Goal: Task Accomplishment & Management: Complete application form

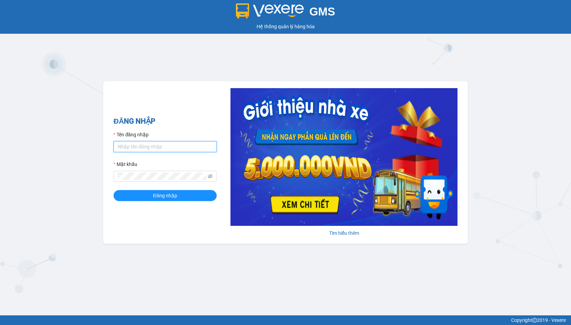
click at [143, 146] on input "Tên đăng nhập" at bounding box center [165, 146] width 103 height 11
type input "linhdl.phuchai"
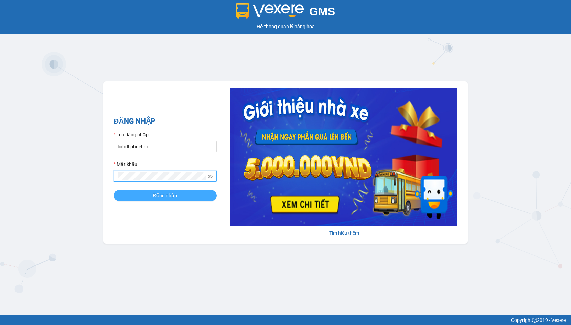
click at [160, 197] on span "Đăng nhập" at bounding box center [165, 196] width 24 height 8
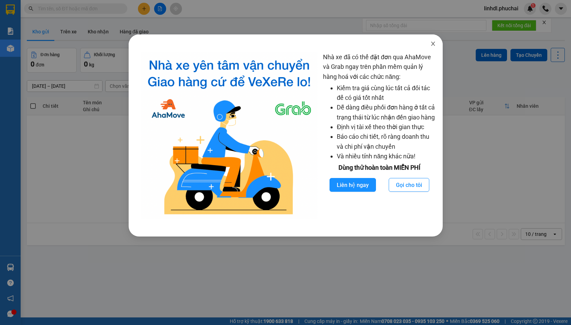
click at [432, 43] on icon "close" at bounding box center [433, 44] width 4 height 4
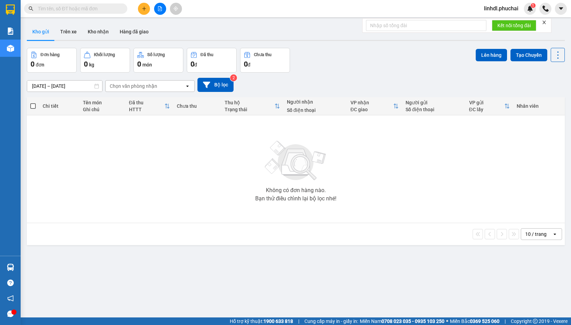
click at [143, 9] on icon "plus" at bounding box center [144, 8] width 5 height 5
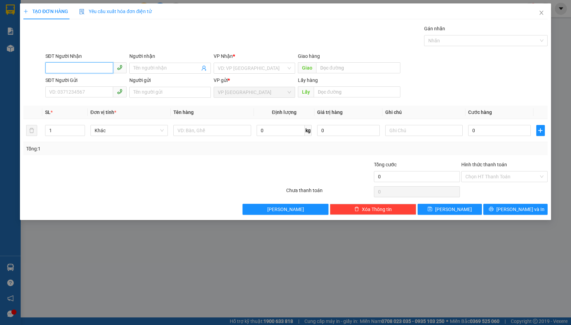
click at [71, 69] on input "SĐT Người Nhận" at bounding box center [79, 67] width 68 height 11
click at [95, 69] on input "0931180106" at bounding box center [79, 67] width 68 height 11
type input "0931180106"
click at [85, 93] on input "SĐT Người Gửi" at bounding box center [79, 91] width 68 height 11
click at [149, 70] on input "Người nhận" at bounding box center [166, 68] width 66 height 8
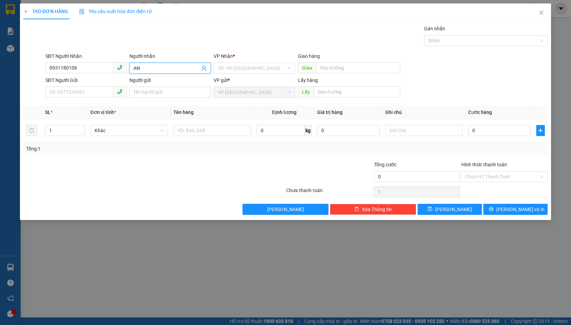
type input "A"
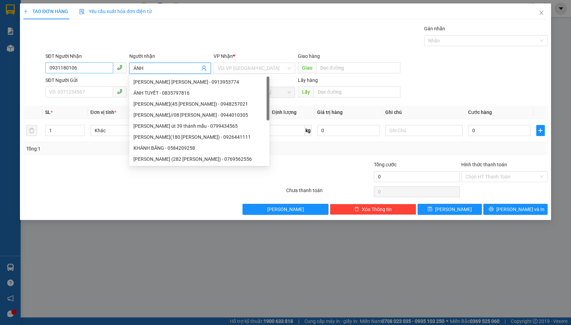
type input "ÁNH"
click at [98, 66] on input "0931180106" at bounding box center [79, 67] width 68 height 11
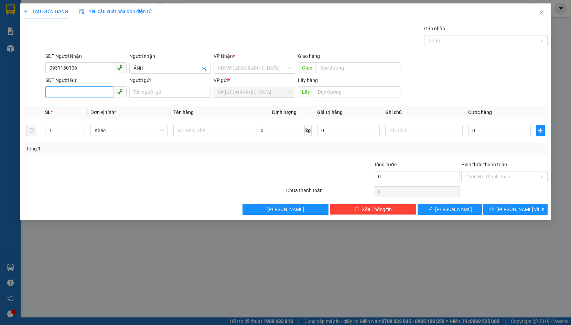
click at [87, 93] on input "SĐT Người Gửi" at bounding box center [79, 91] width 68 height 11
click at [84, 95] on input "0909" at bounding box center [79, 91] width 68 height 11
type input "0909841003"
click at [141, 90] on input "Người gửi" at bounding box center [170, 92] width 82 height 11
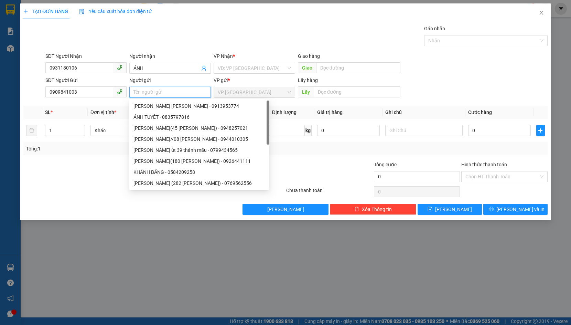
type input "G"
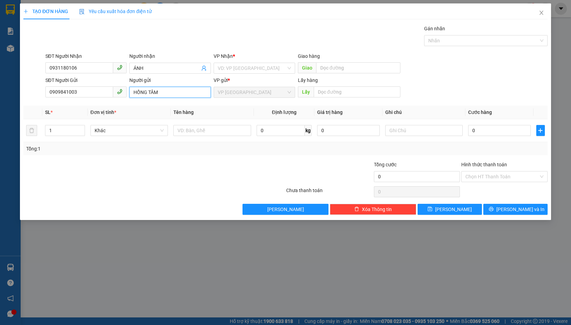
click at [186, 92] on input "HỒNG TÂM" at bounding box center [170, 92] width 82 height 11
click at [135, 132] on span "Khác" at bounding box center [129, 130] width 69 height 10
type input "HỒNG TÂM 5/39 THÔNG THIÊN HỌC"
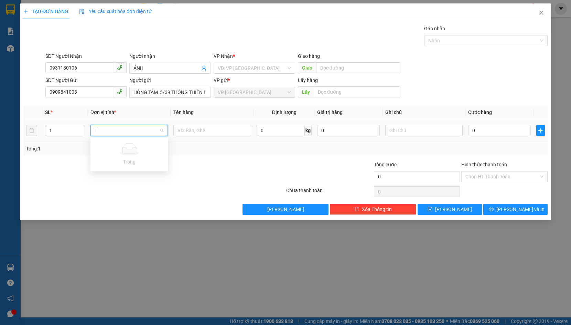
click at [121, 131] on input "T" at bounding box center [127, 130] width 65 height 10
type input "T"
click at [227, 69] on input "search" at bounding box center [252, 68] width 68 height 10
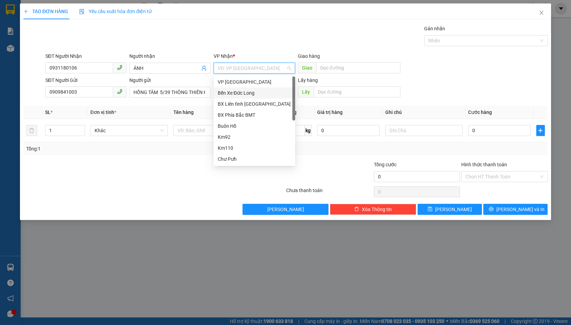
click at [264, 95] on div "Bến Xe Đức Long" at bounding box center [254, 93] width 73 height 8
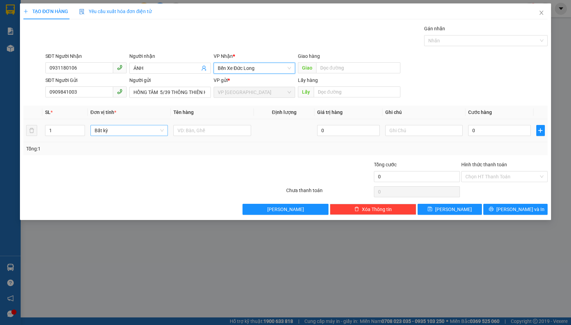
click at [137, 135] on span "Bất kỳ" at bounding box center [129, 130] width 69 height 10
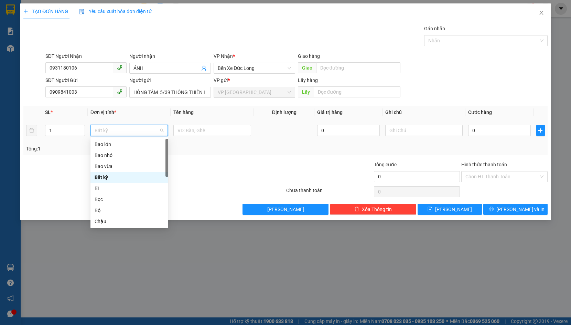
type input "T"
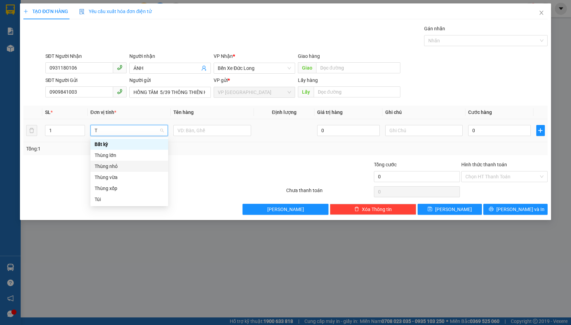
drag, startPoint x: 134, startPoint y: 163, endPoint x: 170, endPoint y: 138, distance: 44.4
click at [134, 163] on div "Thùng nhỏ" at bounding box center [129, 166] width 69 height 8
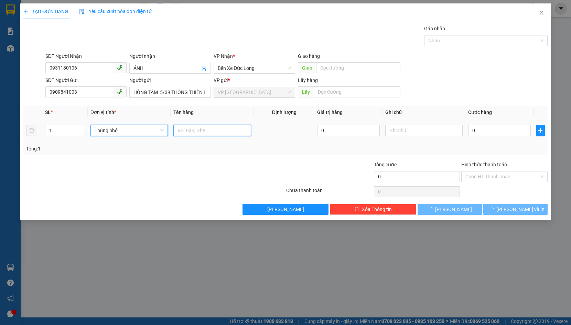
click at [190, 129] on input "text" at bounding box center [212, 130] width 78 height 11
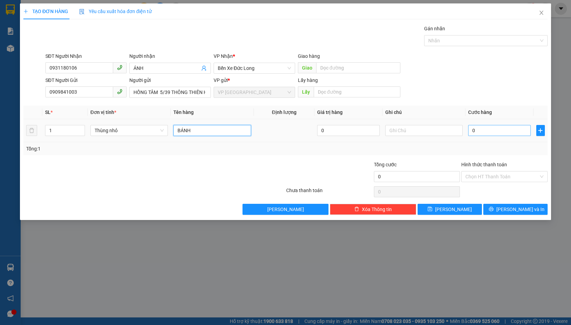
type input "BÁNH"
click at [477, 128] on input "0" at bounding box center [499, 130] width 63 height 11
type input "5"
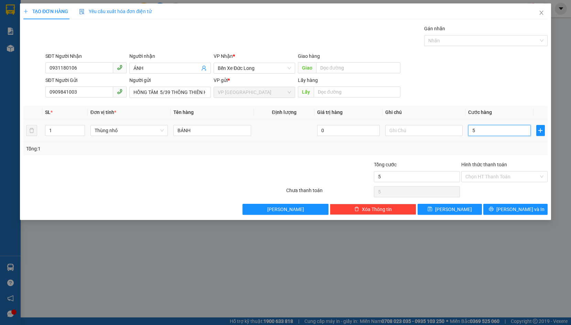
type input "50"
type input "500"
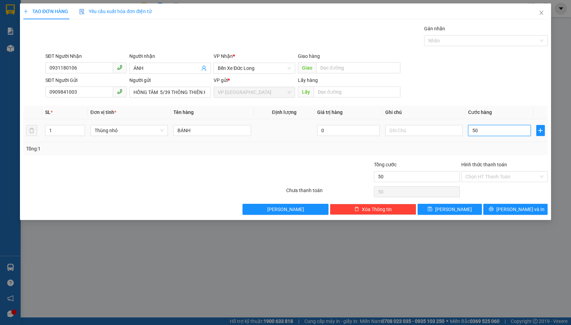
type input "500"
type input "5.000"
type input "50.000"
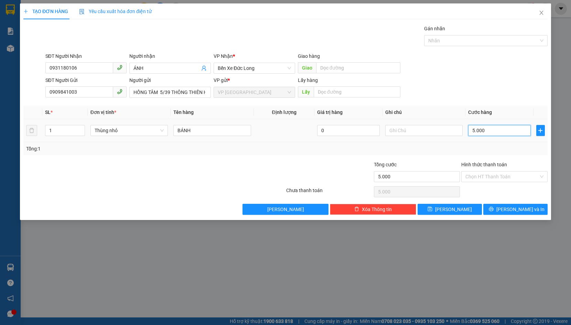
type input "50.000"
click at [526, 204] on button "[PERSON_NAME] và In" at bounding box center [515, 209] width 64 height 11
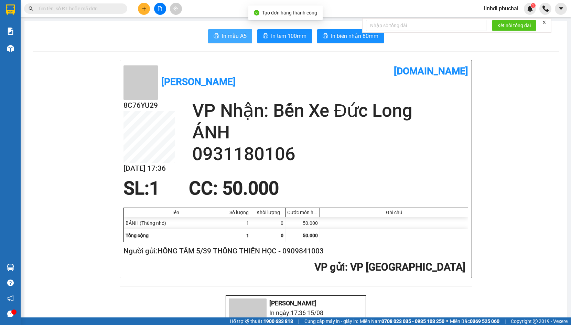
click at [225, 39] on span "In mẫu A5" at bounding box center [234, 36] width 25 height 9
